Goal: Transaction & Acquisition: Book appointment/travel/reservation

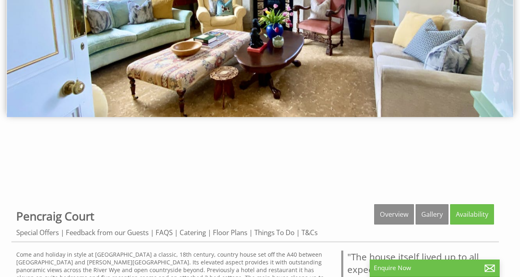
scroll to position [115, 0]
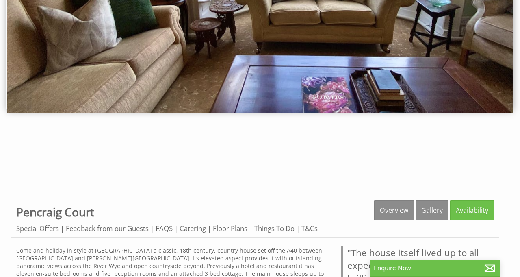
click at [391, 209] on link "Overview" at bounding box center [394, 210] width 40 height 20
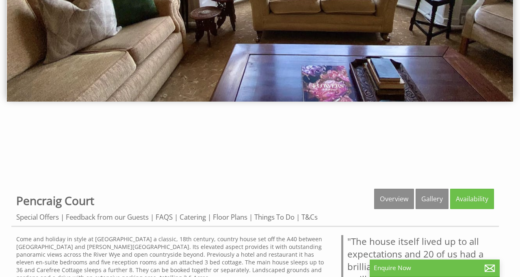
scroll to position [141, 0]
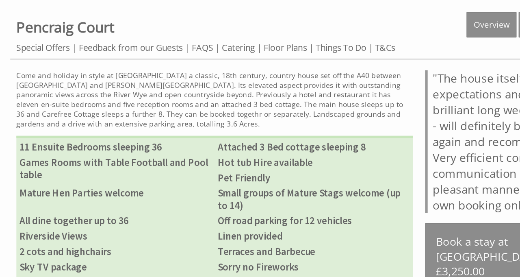
scroll to position [305, 0]
click at [229, 37] on link "Floor Plans" at bounding box center [230, 37] width 35 height 9
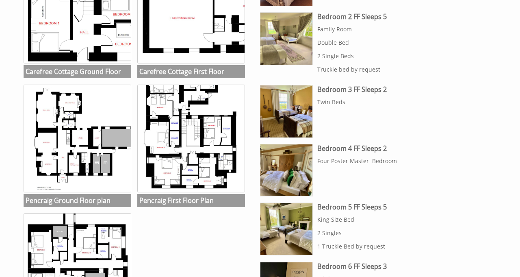
scroll to position [436, 0]
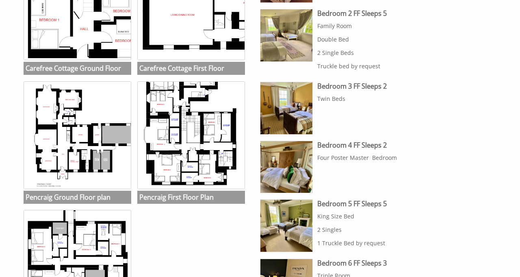
click at [289, 167] on img at bounding box center [286, 167] width 52 height 52
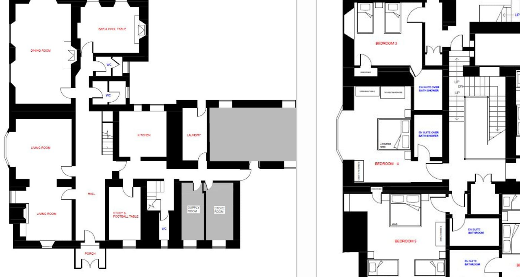
click at [106, 133] on img at bounding box center [78, 135] width 108 height 108
click at [133, 148] on ul "Carefree Cottage Ground Floor Carefree Cottage Ground Floor Carefree Cottage Fi…" at bounding box center [135, 143] width 229 height 386
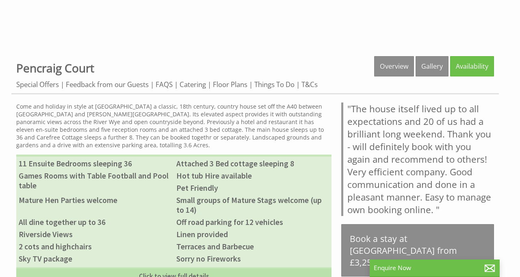
scroll to position [259, 0]
click at [506, 121] on div "Properties Pencraig Court Overview Gallery Availability Special Offers Feedback…" at bounding box center [259, 229] width 497 height 346
click at [366, 174] on blockquote ""The house itself lived up to all expectations and 20 of us had a brilliant lon…" at bounding box center [417, 158] width 153 height 113
click at [177, 276] on link "Click to view full details" at bounding box center [173, 275] width 315 height 17
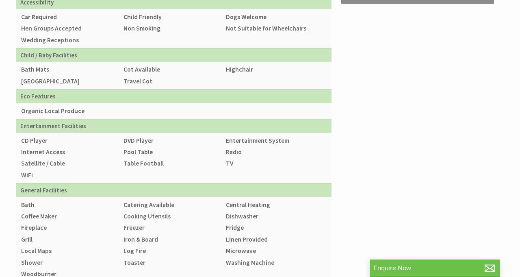
scroll to position [530, 0]
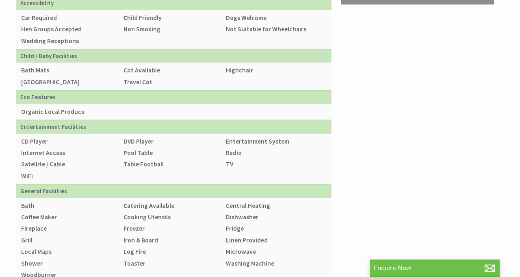
click at [317, 251] on li "Microwave" at bounding box center [276, 251] width 102 height 11
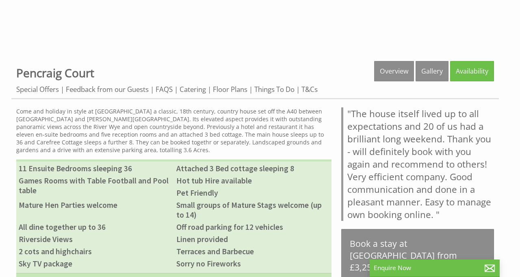
scroll to position [254, 0]
click at [433, 74] on link "Gallery" at bounding box center [432, 71] width 33 height 20
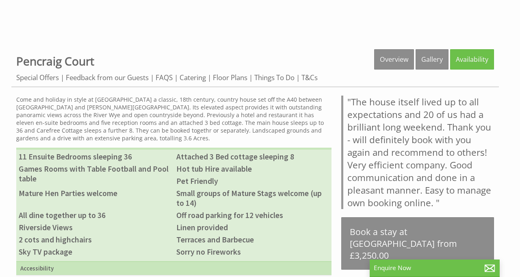
scroll to position [280, 0]
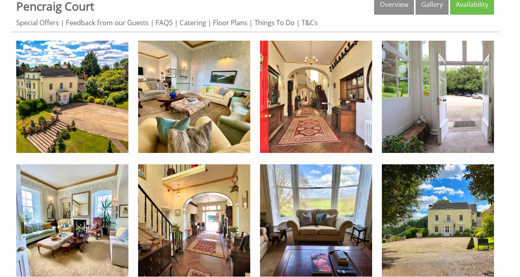
scroll to position [320, 0]
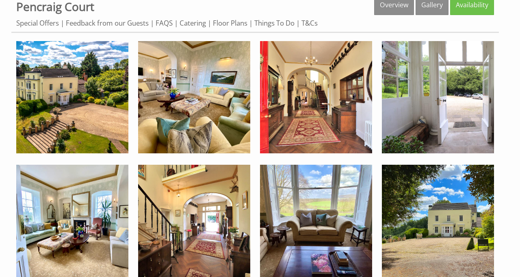
click at [197, 108] on img at bounding box center [194, 97] width 112 height 112
click at [69, 209] on img at bounding box center [72, 221] width 112 height 112
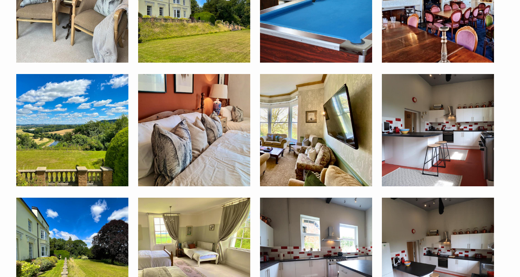
scroll to position [1028, 0]
click at [324, 149] on img at bounding box center [316, 130] width 112 height 112
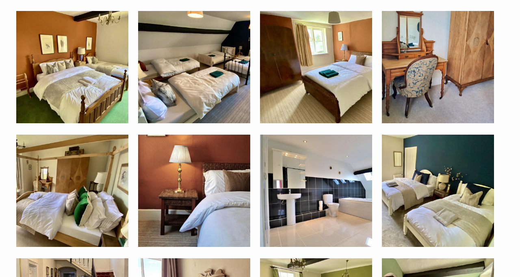
scroll to position [1712, 0]
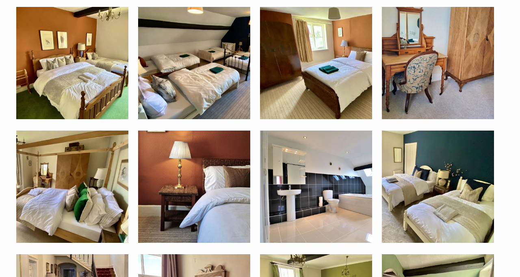
click at [80, 189] on img at bounding box center [72, 186] width 112 height 112
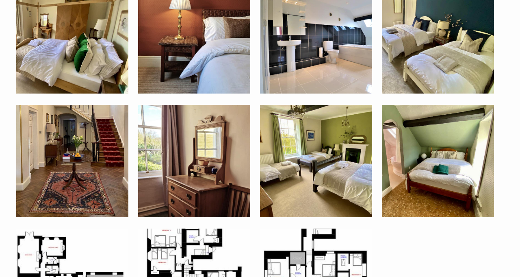
scroll to position [1863, 0]
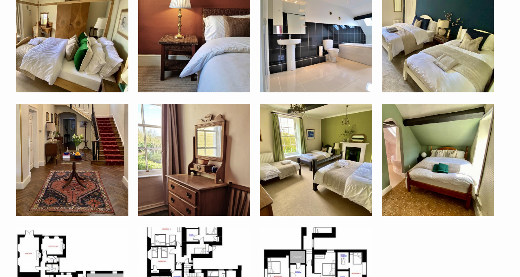
click at [86, 176] on img at bounding box center [72, 160] width 112 height 112
click at [451, 165] on img at bounding box center [438, 160] width 112 height 112
click at [448, 175] on img at bounding box center [438, 160] width 112 height 112
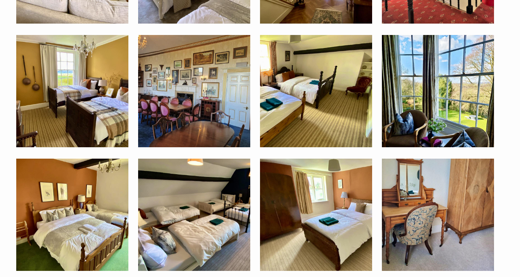
scroll to position [1561, 0]
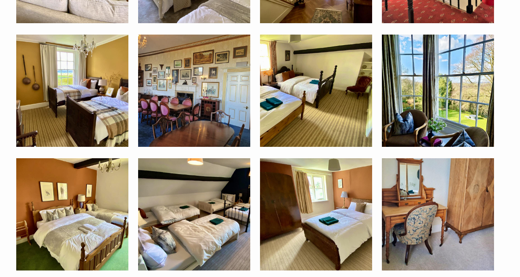
click at [447, 107] on img at bounding box center [438, 91] width 112 height 112
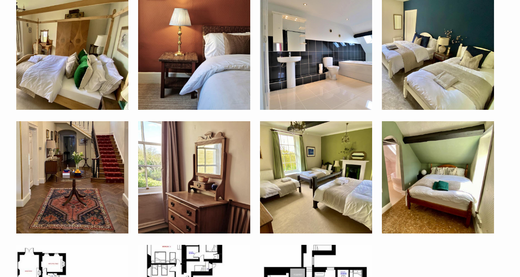
scroll to position [1845, 0]
click at [85, 59] on img at bounding box center [72, 54] width 112 height 112
